Goal: Information Seeking & Learning: Understand process/instructions

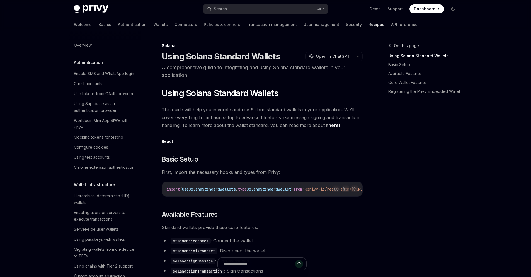
scroll to position [864, 0]
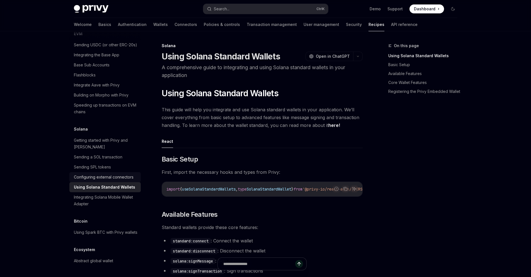
click at [87, 174] on div "Configuring external connectors" at bounding box center [104, 177] width 60 height 7
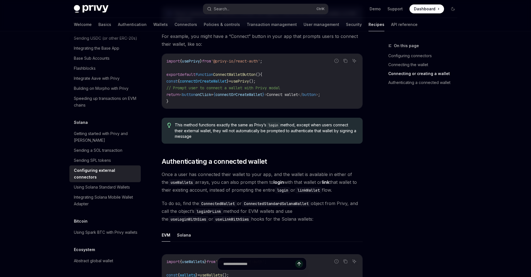
scroll to position [770, 0]
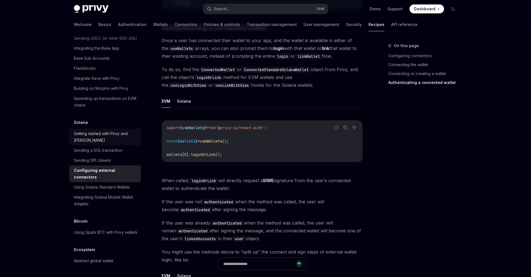
click at [126, 133] on div "Getting started with Privy and [PERSON_NAME]" at bounding box center [106, 136] width 64 height 13
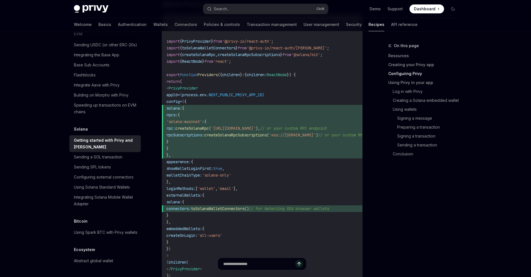
scroll to position [301, 0]
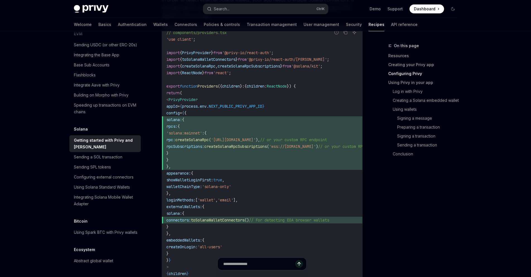
click at [288, 60] on span "'@privy-io/react-auth/[PERSON_NAME]'" at bounding box center [287, 59] width 80 height 5
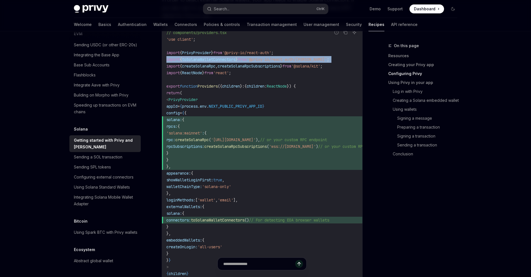
click at [288, 60] on span "'@privy-io/react-auth/[PERSON_NAME]'" at bounding box center [287, 59] width 80 height 5
copy code "import { toSolanaWalletConnectors } from '@privy-io/react-auth/solana' ;"
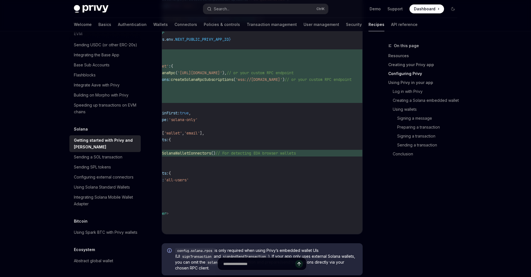
scroll to position [0, 0]
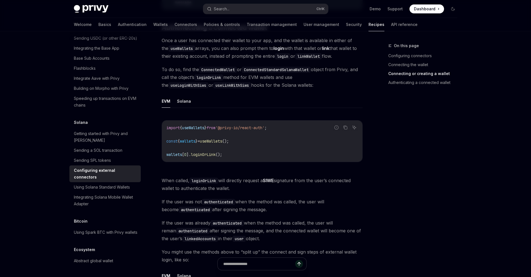
type textarea "*"
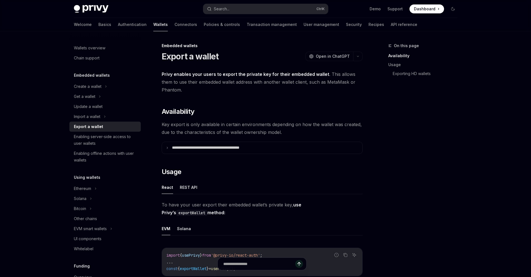
click at [184, 222] on button "Solana" at bounding box center [184, 228] width 14 height 13
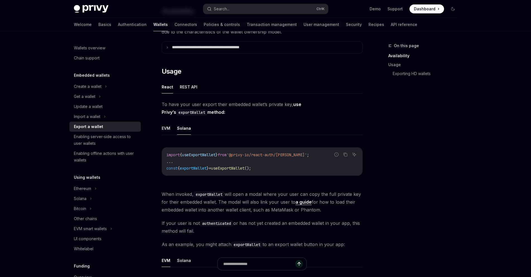
scroll to position [100, 0]
click at [205, 155] on span "useExportWallet" at bounding box center [198, 154] width 33 height 5
copy span "useExportWallet"
click at [200, 154] on span "useExportWallet" at bounding box center [198, 154] width 33 height 5
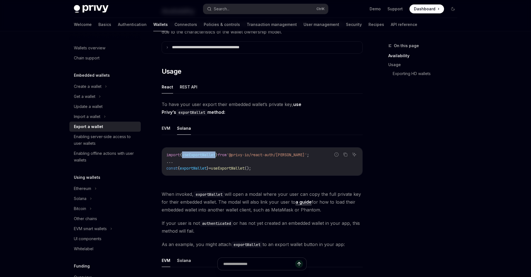
click at [200, 154] on span "useExportWallet" at bounding box center [198, 154] width 33 height 5
click at [164, 128] on button "EVM" at bounding box center [166, 128] width 9 height 13
click at [175, 127] on ul "EVM Solana" at bounding box center [262, 128] width 201 height 13
click at [179, 127] on button "Solana" at bounding box center [184, 128] width 14 height 13
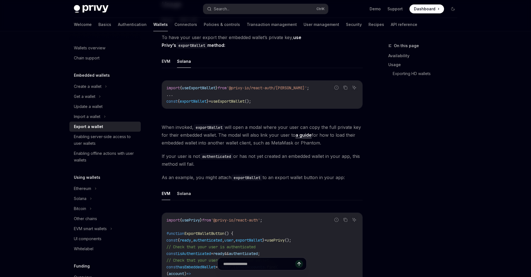
scroll to position [201, 0]
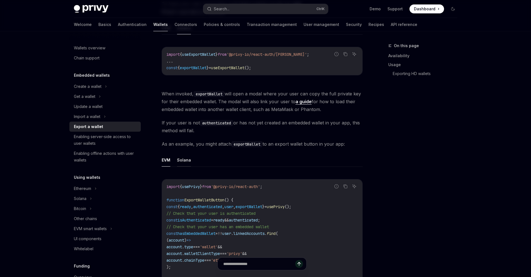
click at [187, 161] on button "Solana" at bounding box center [184, 159] width 14 height 13
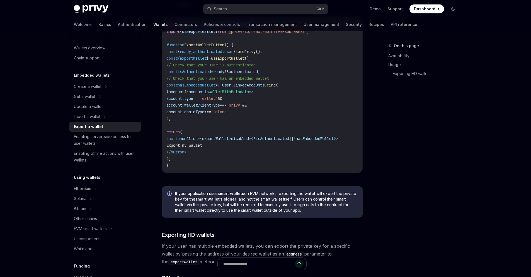
scroll to position [435, 0]
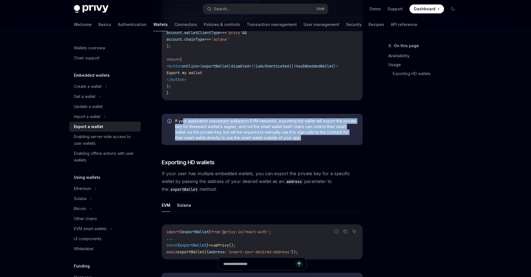
drag, startPoint x: 188, startPoint y: 123, endPoint x: 312, endPoint y: 142, distance: 125.7
click at [312, 141] on span "If your application uses smart wallets on EVM networks, exporting the wallet wi…" at bounding box center [266, 129] width 182 height 22
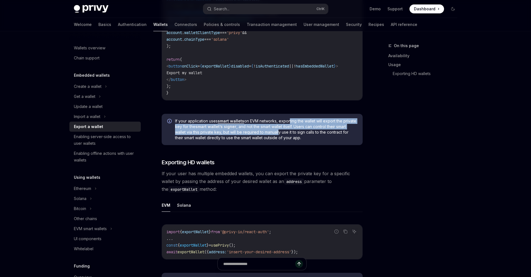
drag, startPoint x: 288, startPoint y: 123, endPoint x: 291, endPoint y: 135, distance: 11.7
click at [291, 135] on span "If your application uses smart wallets on EVM networks, exporting the wallet wi…" at bounding box center [266, 129] width 182 height 22
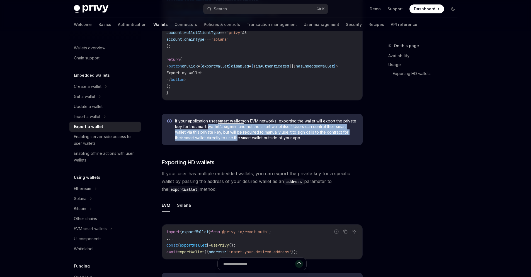
drag, startPoint x: 223, startPoint y: 131, endPoint x: 245, endPoint y: 141, distance: 24.6
click at [245, 141] on span "If your application uses smart wallets on EVM networks, exporting the wallet wi…" at bounding box center [266, 129] width 182 height 22
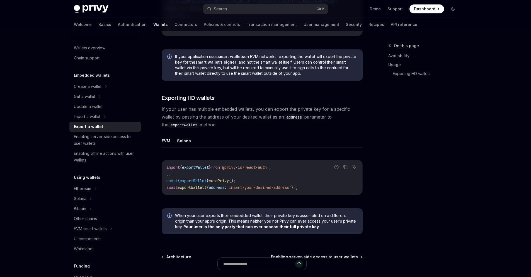
scroll to position [502, 0]
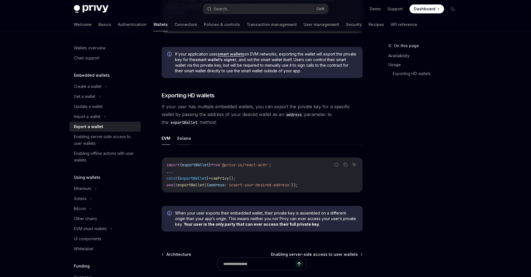
click at [179, 139] on button "Solana" at bounding box center [184, 138] width 14 height 13
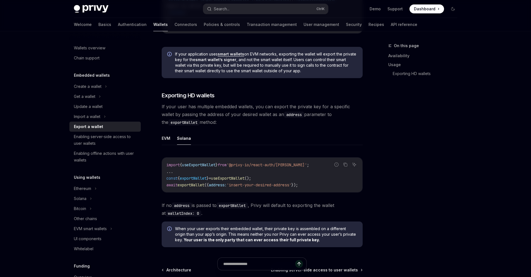
click at [169, 148] on div "EVM Solana Report incorrect code Copy Ask AI import { useExportWallet } from '@…" at bounding box center [262, 174] width 201 height 85
click at [163, 147] on div "EVM Solana Report incorrect code Copy Ask AI import { useExportWallet } from '@…" at bounding box center [262, 174] width 201 height 85
click at [165, 141] on button "EVM" at bounding box center [166, 138] width 9 height 13
type textarea "*"
